Goal: Task Accomplishment & Management: Use online tool/utility

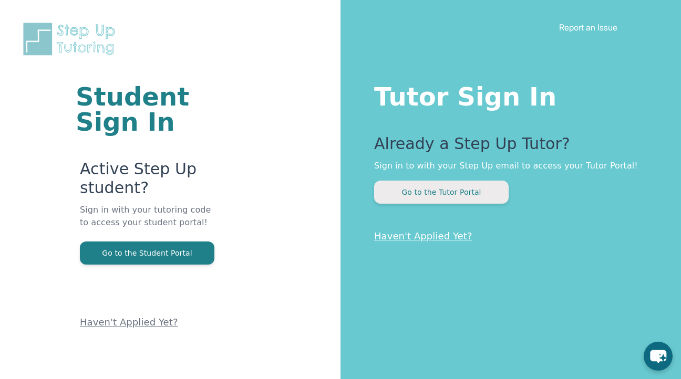
click at [484, 189] on button "Go to the Tutor Portal" at bounding box center [441, 192] width 134 height 23
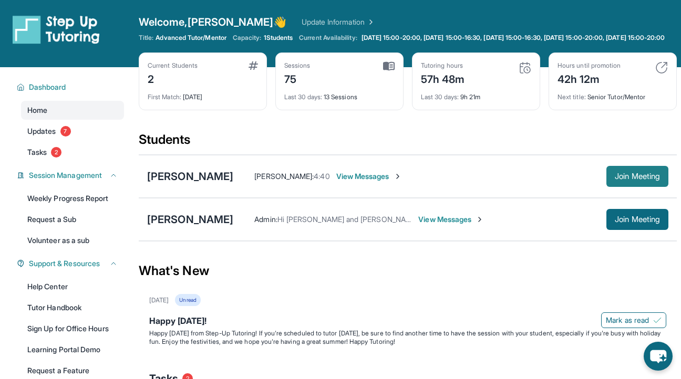
click at [621, 180] on span "Join Meeting" at bounding box center [637, 176] width 45 height 6
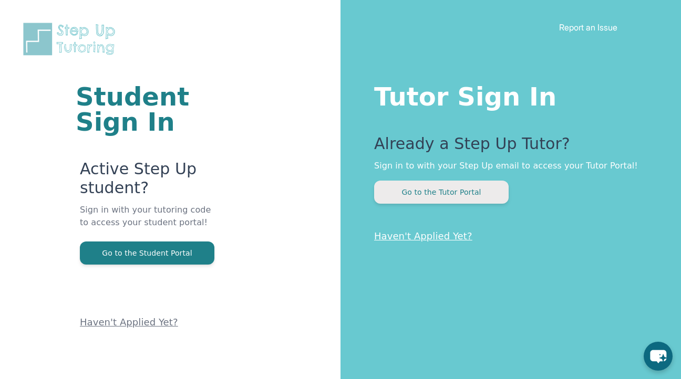
click at [407, 192] on button "Go to the Tutor Portal" at bounding box center [441, 192] width 134 height 23
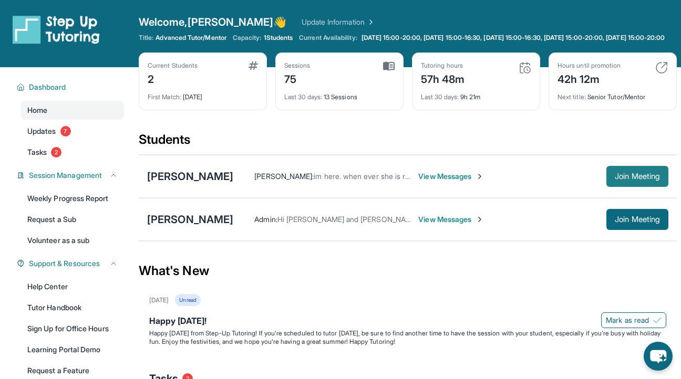
click at [620, 180] on span "Join Meeting" at bounding box center [637, 176] width 45 height 6
click at [418, 182] on span "View Messages" at bounding box center [451, 176] width 66 height 11
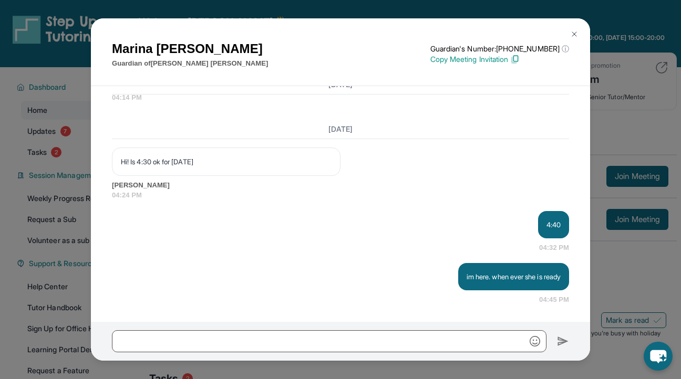
scroll to position [13310, 0]
click at [576, 36] on img at bounding box center [574, 34] width 8 height 8
